Goal: Task Accomplishment & Management: Complete application form

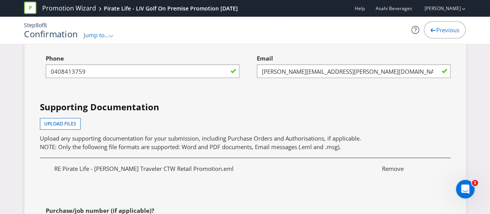
scroll to position [2752, 0]
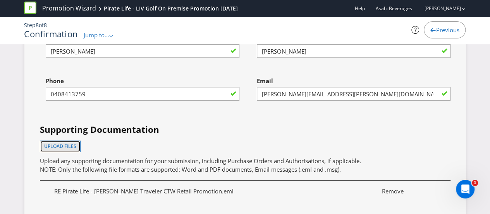
click at [69, 143] on span "Upload files" at bounding box center [60, 146] width 32 height 7
click at [216, 119] on div "First name of contact [PERSON_NAME] Last name of contact [PERSON_NAME] Phone [P…" at bounding box center [245, 159] width 422 height 258
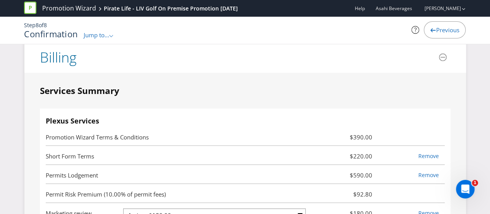
scroll to position [2248, 0]
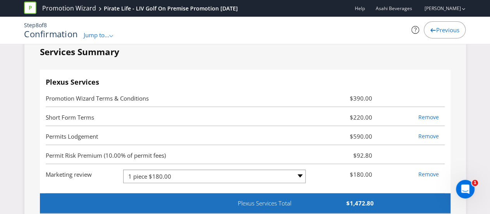
click at [147, 93] on span "Promotion Wizard Terms & Conditions" at bounding box center [179, 97] width 266 height 9
click at [146, 93] on span "Promotion Wizard Terms & Conditions" at bounding box center [179, 97] width 266 height 9
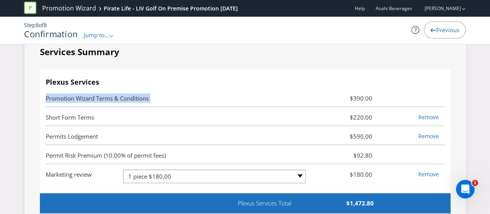
click at [146, 93] on span "Promotion Wizard Terms & Conditions" at bounding box center [179, 97] width 266 height 9
copy div "Promotion Wizard Terms & Conditions"
click at [71, 113] on span "Short Form Terms" at bounding box center [70, 117] width 48 height 8
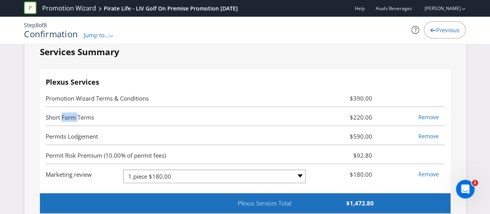
click at [71, 113] on span "Short Form Terms" at bounding box center [70, 117] width 48 height 8
copy div "Short Form Terms"
click at [83, 170] on span "Marketing review" at bounding box center [69, 174] width 46 height 8
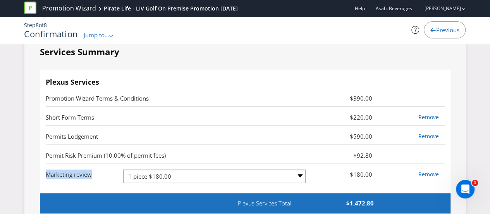
click at [83, 170] on span "Marketing review" at bounding box center [69, 174] width 46 height 8
copy span "Marketing review"
click at [195, 75] on div "Plexus Services Promotion Wizard Terms & Conditions $390.00 Short Form Terms $2…" at bounding box center [245, 132] width 411 height 124
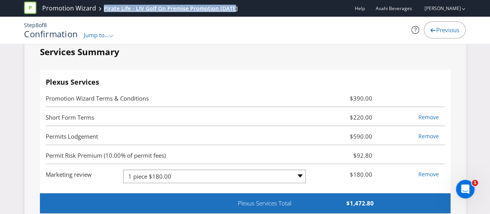
drag, startPoint x: 236, startPoint y: 9, endPoint x: 103, endPoint y: 12, distance: 132.6
click at [103, 12] on div "Promotion Wizard Pirate Life - LIV Golf On Premise Promotion [DATE]" at bounding box center [134, 8] width 220 height 17
copy div "Pirate Life - LIV Golf On Premise Promotion [DATE]"
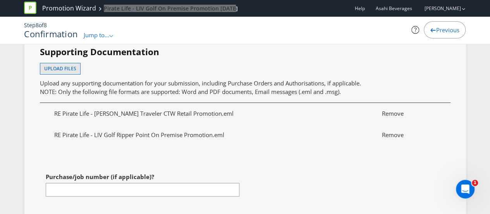
scroll to position [2907, 0]
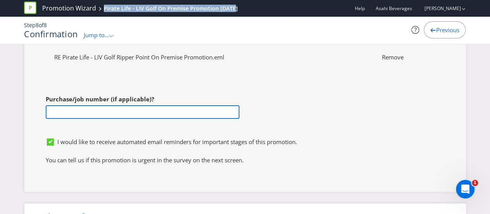
click at [130, 105] on input "text" at bounding box center [143, 112] width 194 height 14
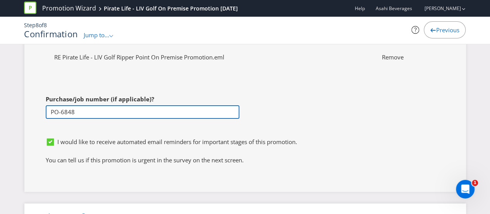
type input "PO-6848"
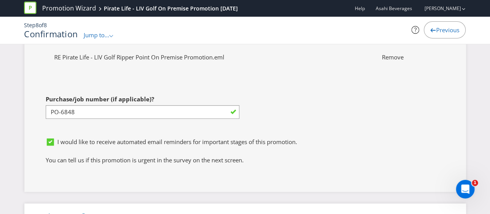
click at [131, 123] on div "Purchase/job number (if applicable)? PO-6848" at bounding box center [139, 112] width 211 height 43
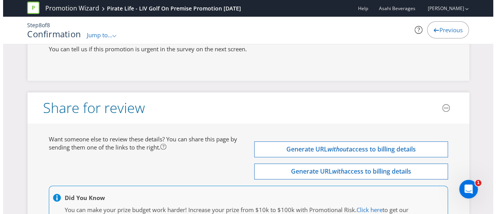
scroll to position [3093, 0]
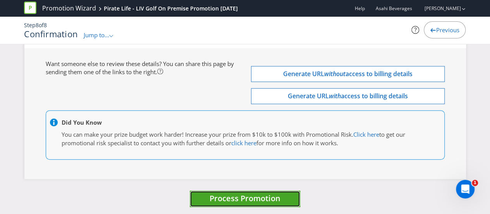
click at [273, 198] on span "Process Promotion" at bounding box center [245, 198] width 71 height 10
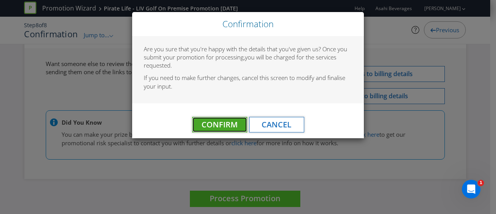
click at [233, 126] on span "Confirm" at bounding box center [220, 124] width 36 height 10
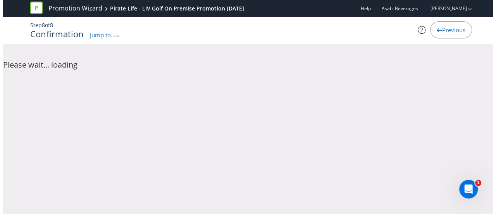
scroll to position [0, 0]
